Goal: Communication & Community: Participate in discussion

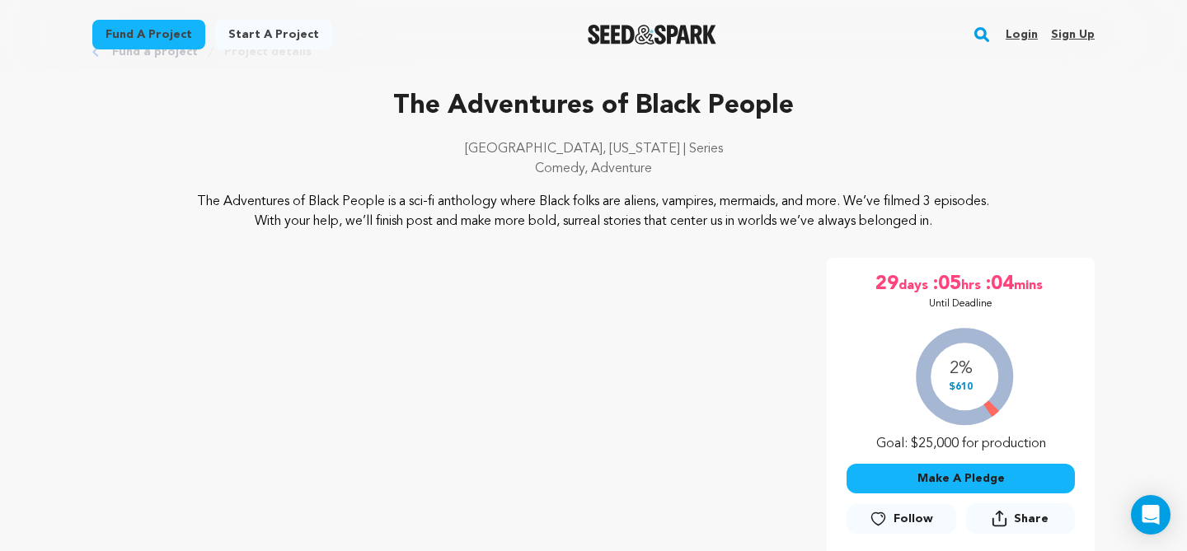
scroll to position [68, 0]
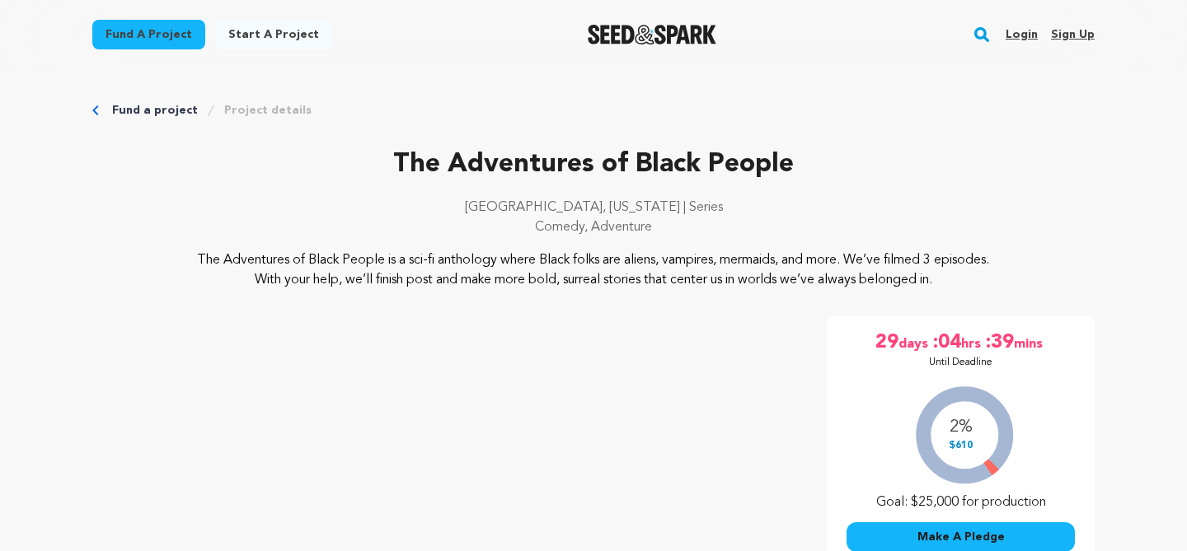
scroll to position [68, 0]
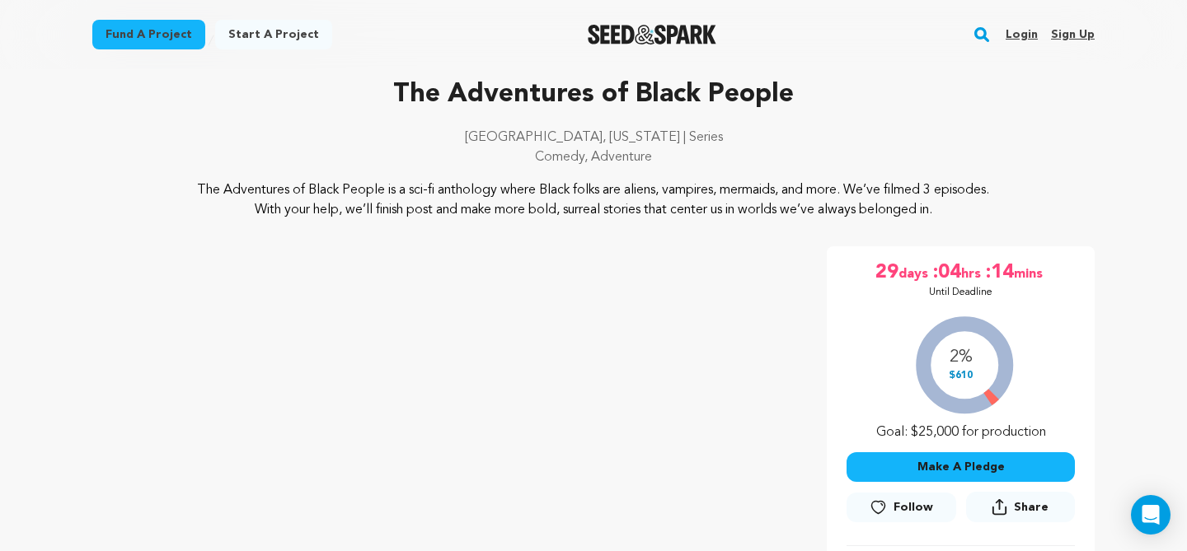
scroll to position [66, 0]
